Goal: Find specific page/section: Find specific page/section

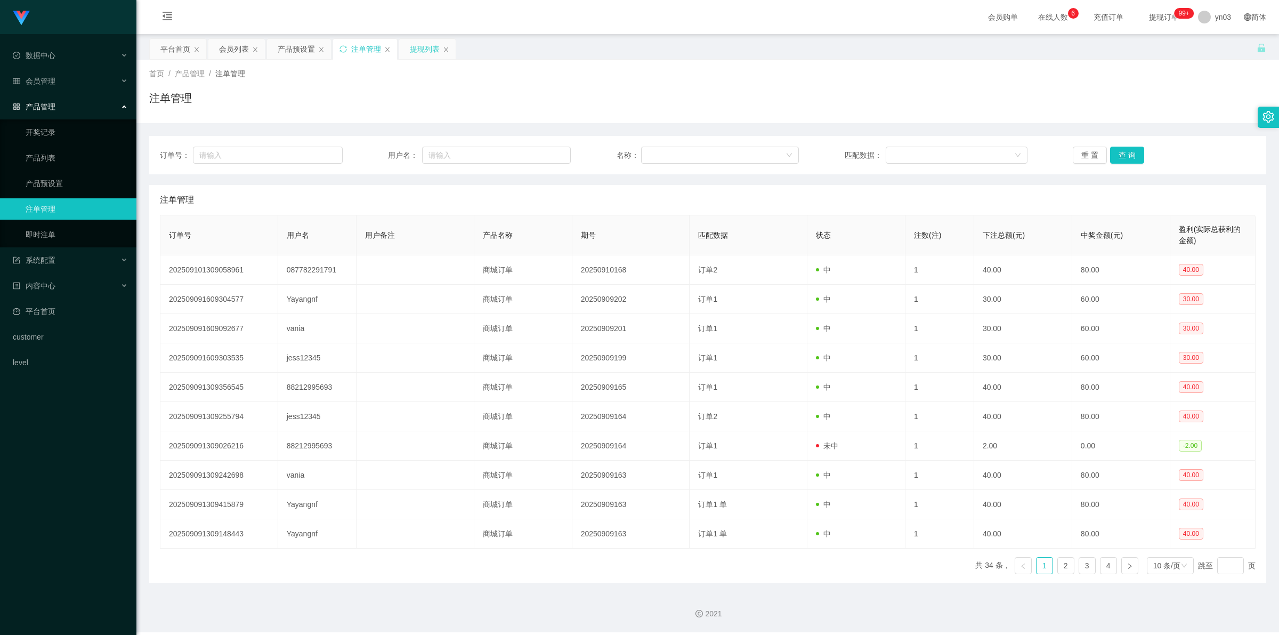
click at [420, 53] on div "提现列表" at bounding box center [425, 49] width 30 height 20
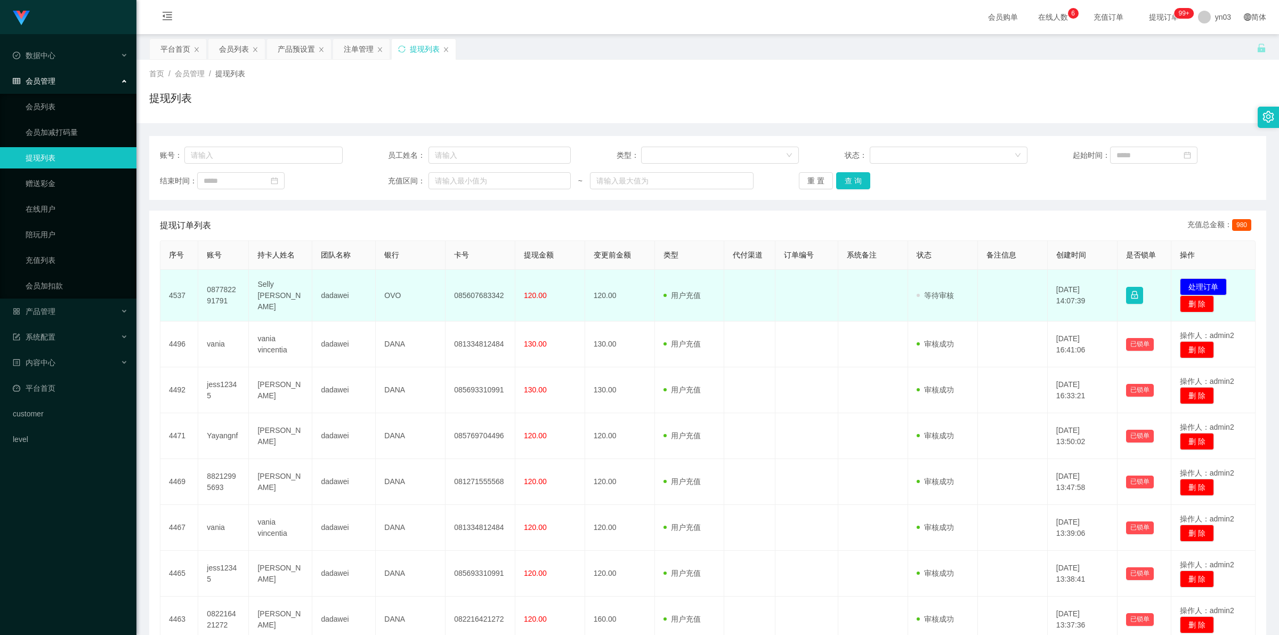
click at [216, 288] on td "087782291791" at bounding box center [223, 296] width 51 height 52
copy td "087782291791"
click at [275, 294] on td "Selly [PERSON_NAME]" at bounding box center [280, 296] width 63 height 52
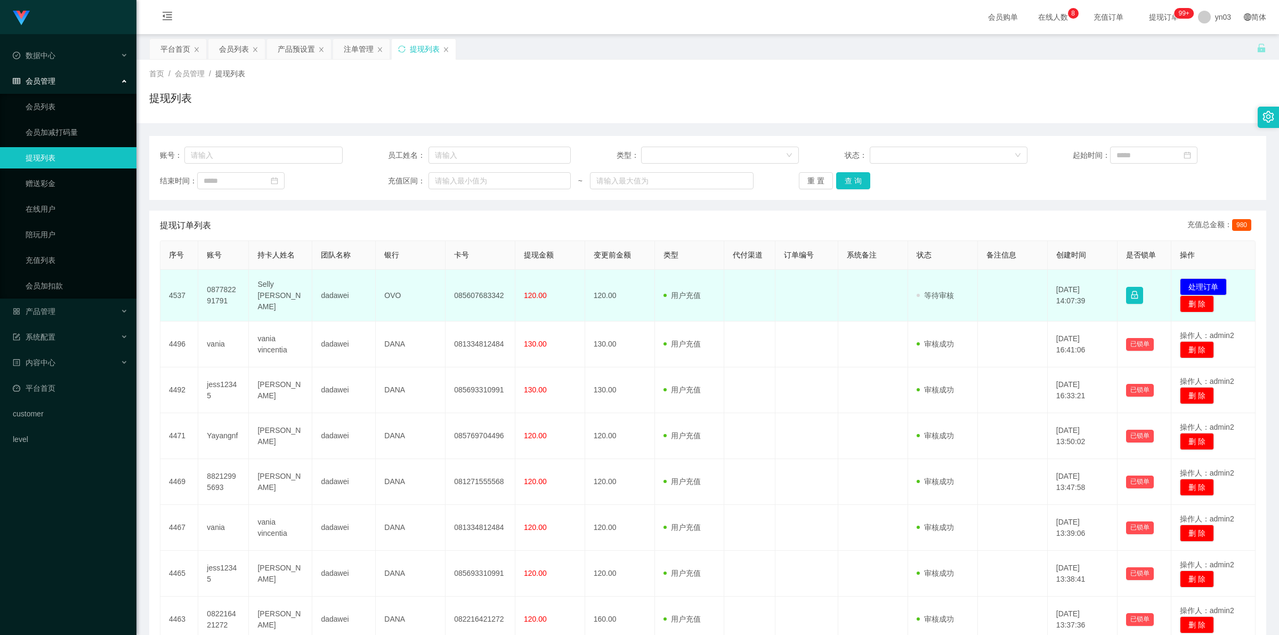
drag, startPoint x: 205, startPoint y: 287, endPoint x: 309, endPoint y: 313, distance: 107.3
click at [309, 313] on tr "4537 087782291791 Selly Nandya [PERSON_NAME] dadawei OVO 085607683342 120.00 12…" at bounding box center [708, 296] width 1096 height 52
copy tr "087782291791 Selly [PERSON_NAME]"
